Goal: Task Accomplishment & Management: Complete application form

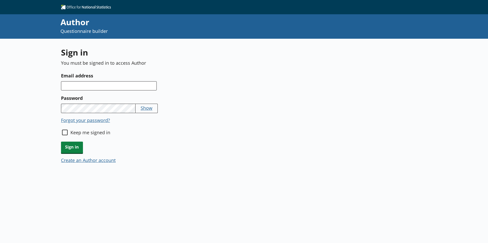
type textarea "x"
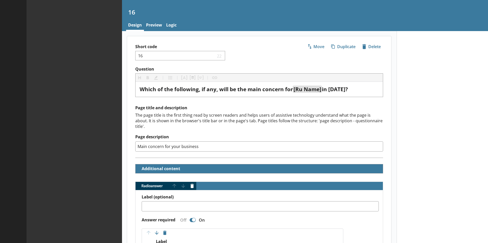
type textarea "x"
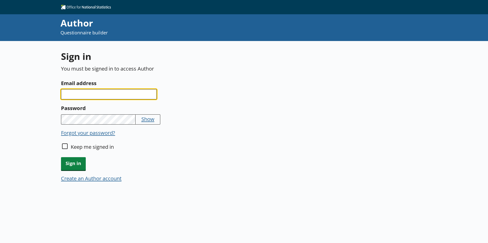
click at [81, 94] on input "Email address" at bounding box center [109, 94] width 96 height 10
type input "damola.adisa-oluga@ons.gov.uk"
click at [145, 120] on button "Show" at bounding box center [147, 119] width 13 height 7
click at [144, 120] on button "Hide" at bounding box center [146, 119] width 11 height 7
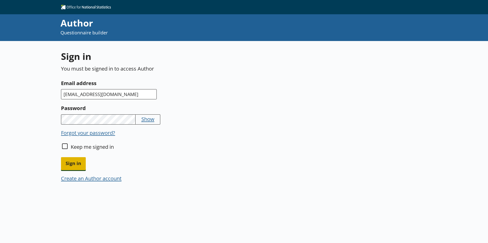
click at [69, 166] on span "Sign in" at bounding box center [73, 163] width 25 height 13
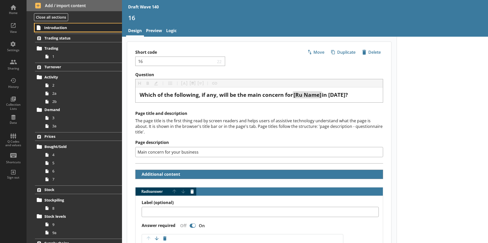
click at [57, 26] on span "Introduction" at bounding box center [75, 27] width 63 height 5
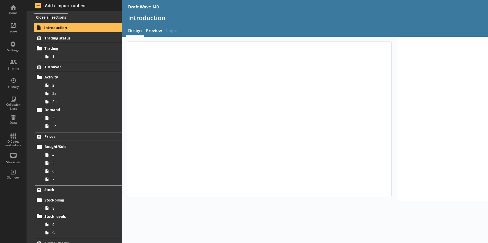
type textarea "x"
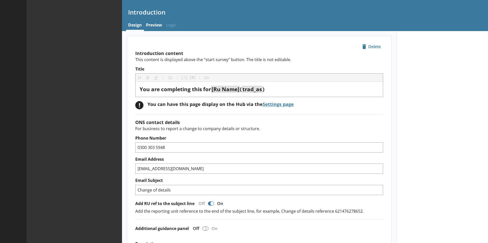
type textarea "x"
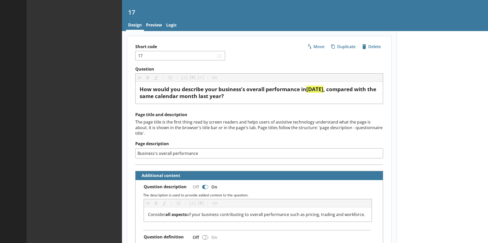
type textarea "x"
